Goal: Task Accomplishment & Management: Use online tool/utility

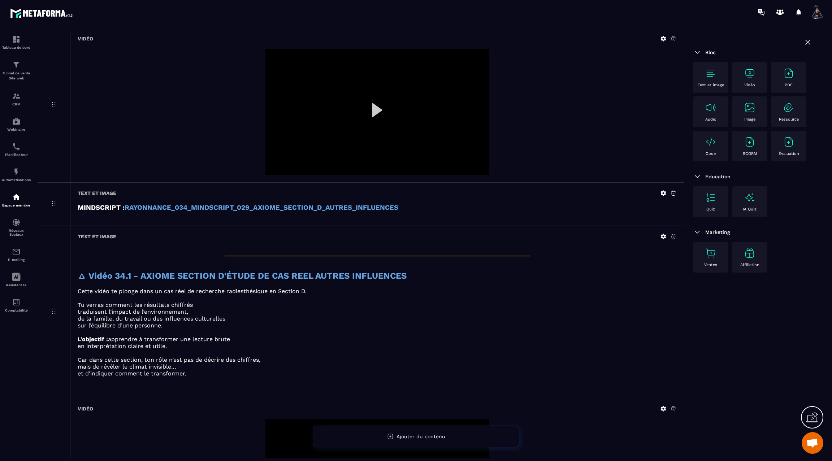
scroll to position [1484, 0]
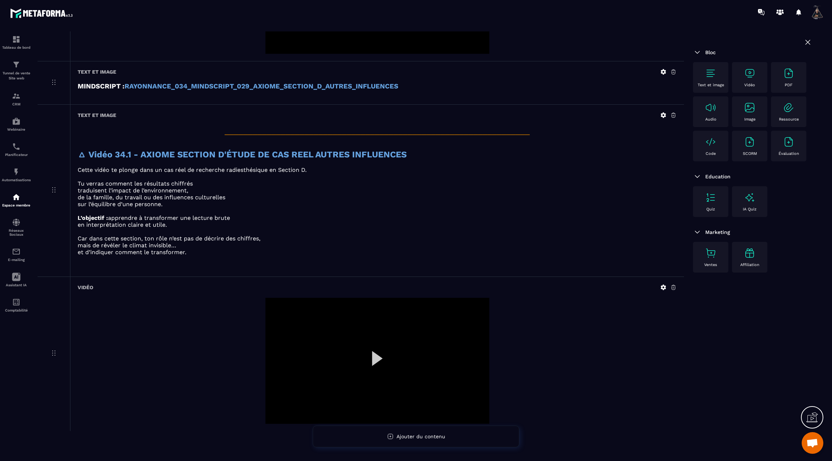
click at [372, 345] on div at bounding box center [377, 361] width 224 height 126
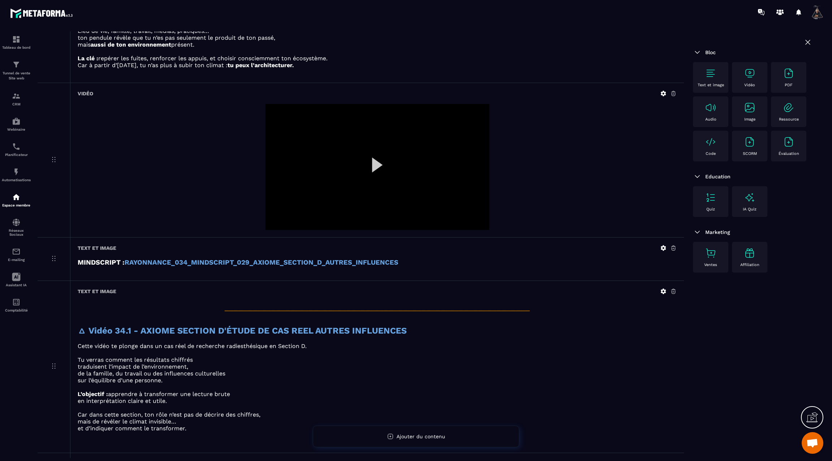
scroll to position [1303, 0]
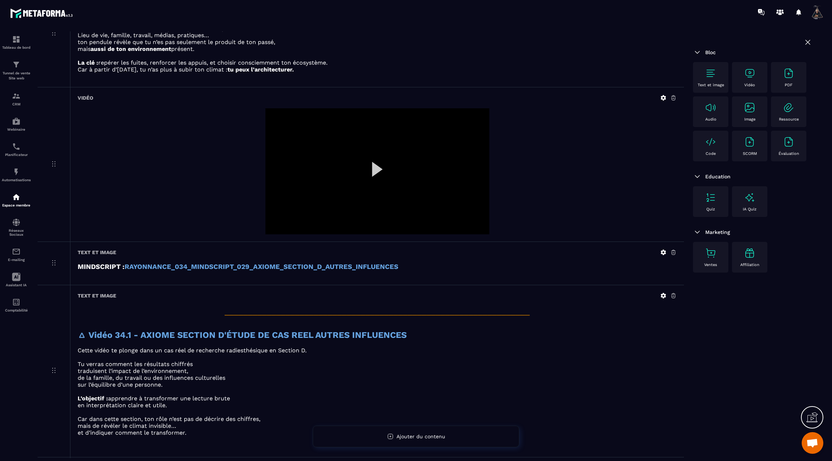
click at [380, 160] on div at bounding box center [377, 171] width 224 height 126
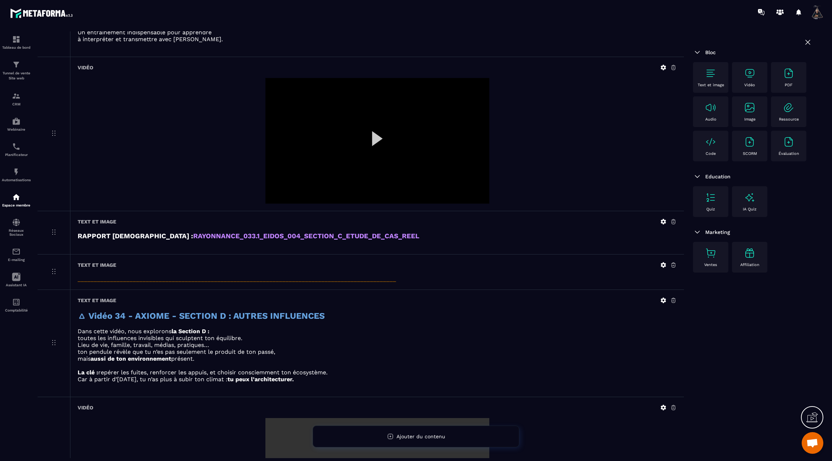
scroll to position [987, 0]
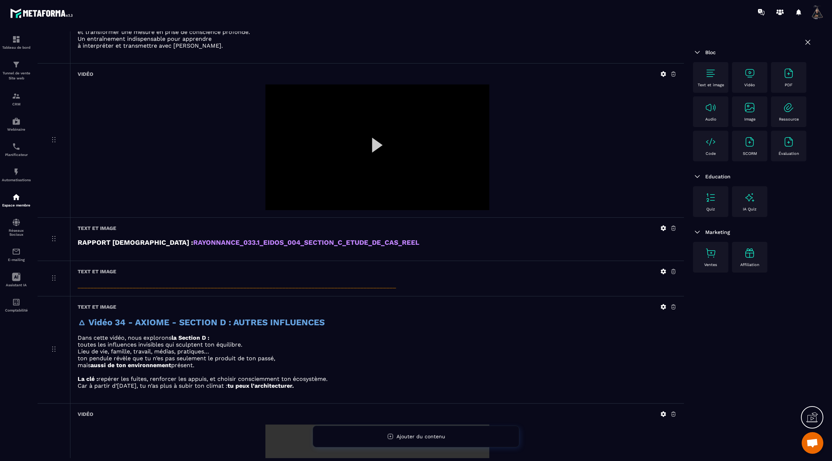
click at [371, 143] on div at bounding box center [377, 148] width 224 height 126
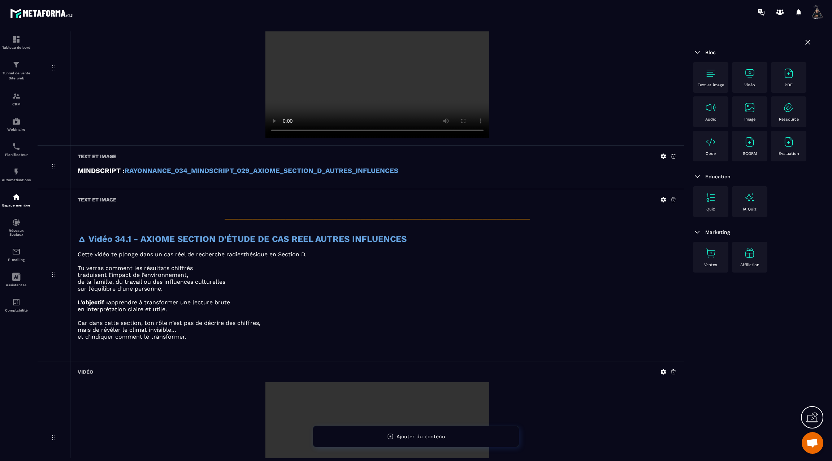
scroll to position [1484, 0]
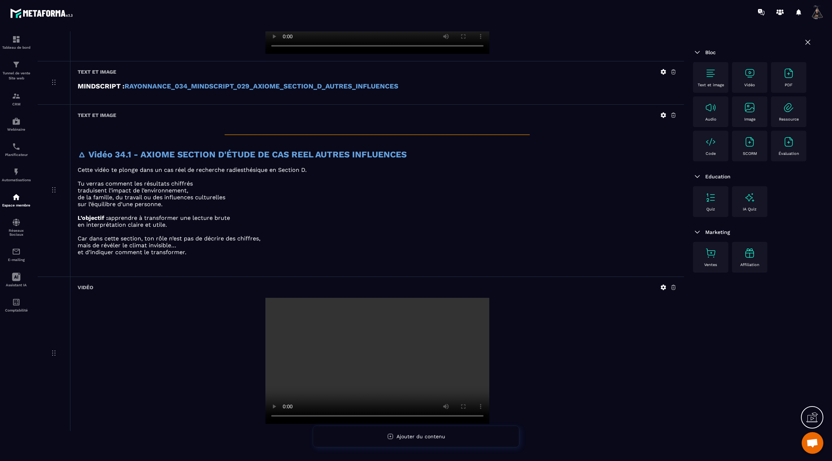
click at [713, 75] on img at bounding box center [711, 74] width 12 height 12
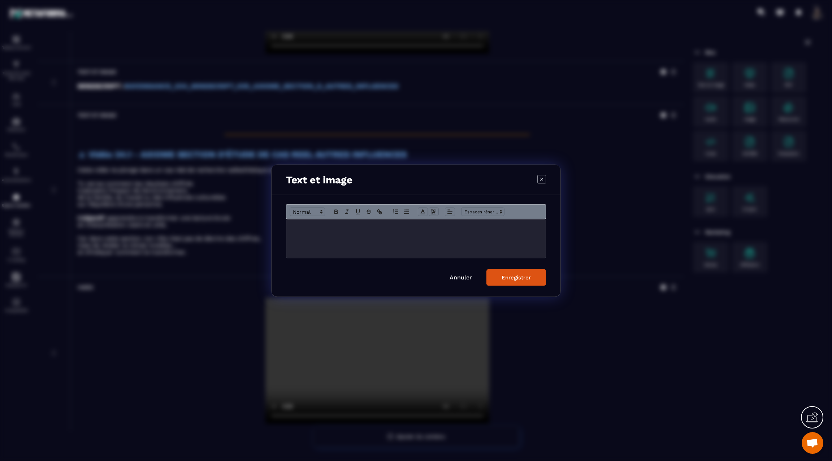
click at [459, 229] on p "Modal window" at bounding box center [416, 227] width 249 height 7
click at [508, 280] on button "Enregistrer" at bounding box center [517, 277] width 60 height 17
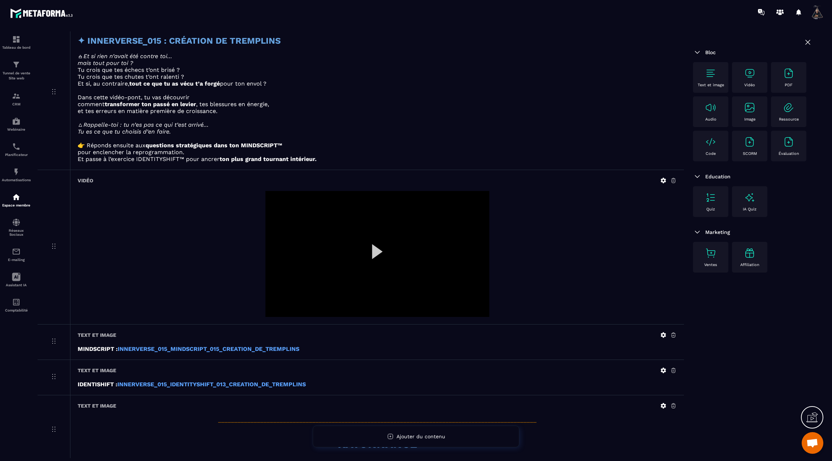
scroll to position [0, 0]
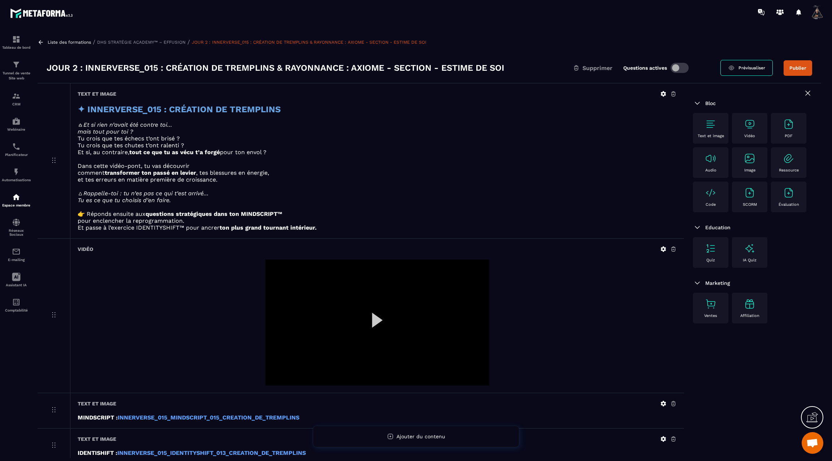
click at [793, 67] on button "Publier" at bounding box center [798, 68] width 29 height 16
click at [42, 42] on icon at bounding box center [41, 42] width 7 height 7
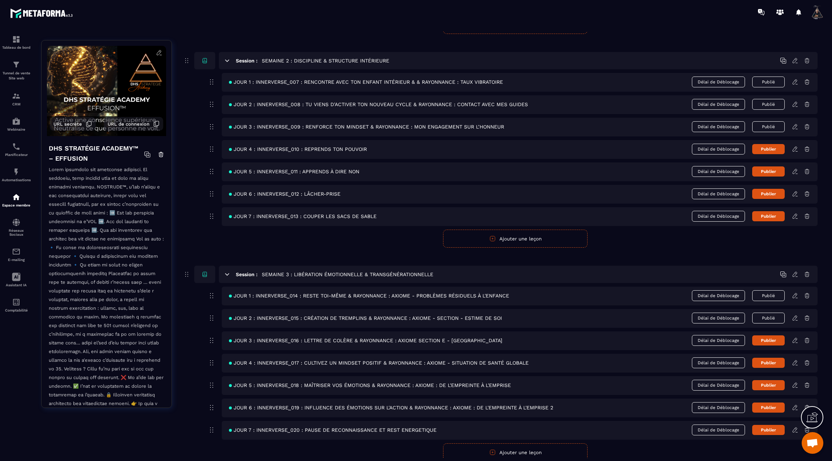
scroll to position [288, 0]
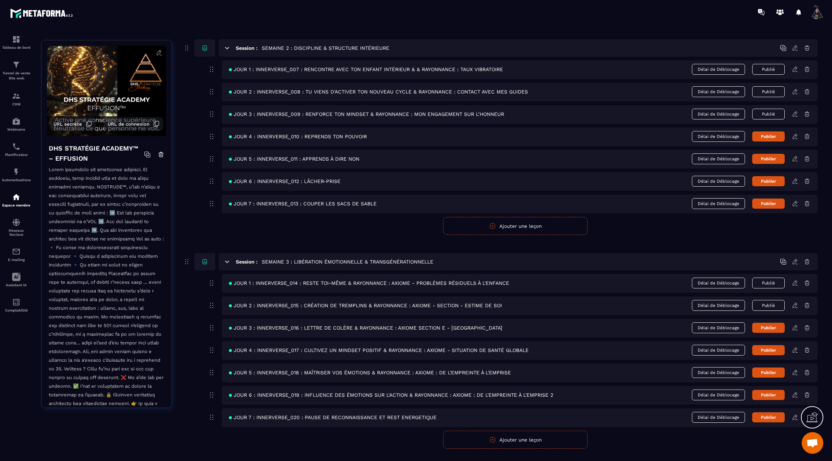
click at [795, 325] on icon at bounding box center [795, 328] width 7 height 7
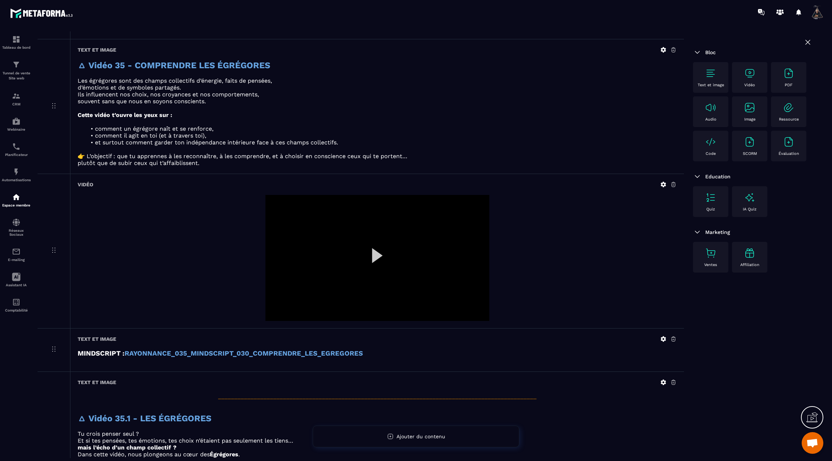
scroll to position [537, 0]
